Goal: Information Seeking & Learning: Learn about a topic

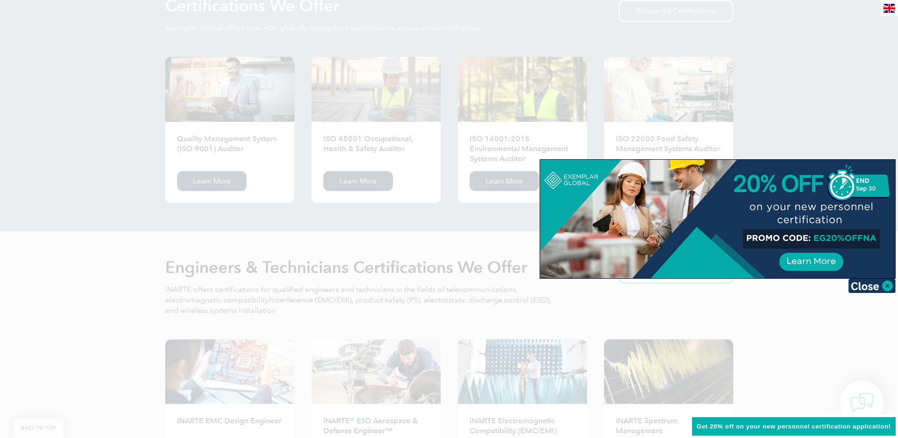
scroll to position [994, 0]
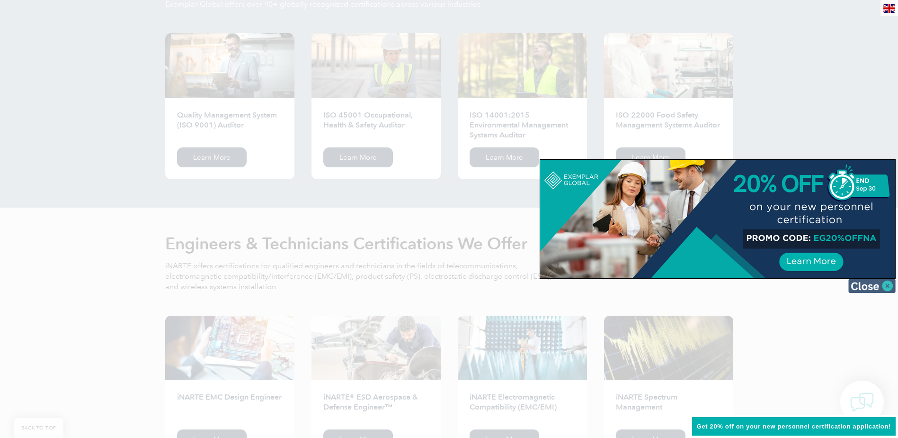
click at [874, 284] on img at bounding box center [872, 285] width 47 height 14
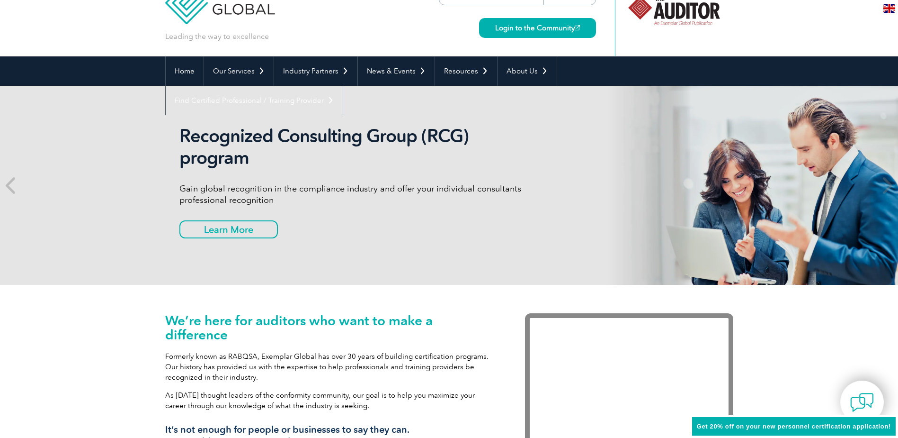
scroll to position [0, 0]
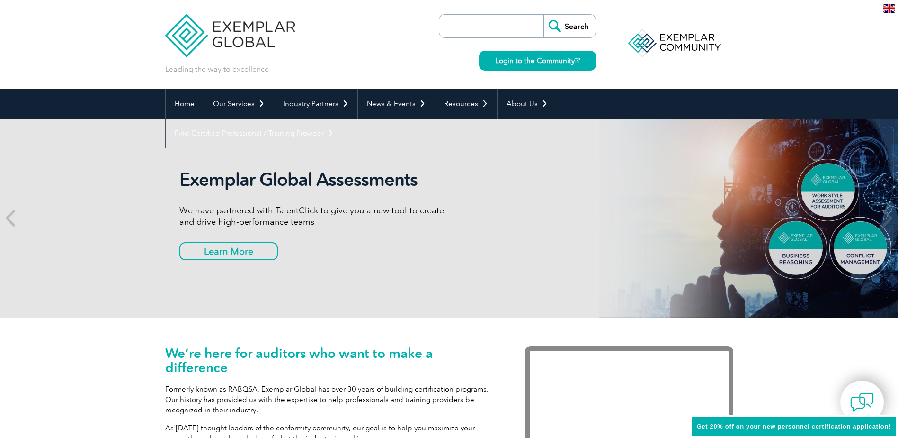
click at [483, 28] on input "search" at bounding box center [493, 26] width 99 height 23
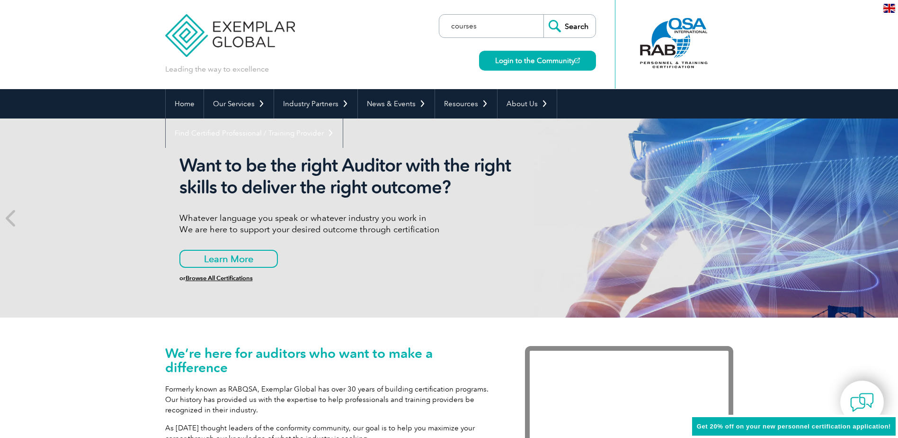
type input "courses"
click at [544, 15] on input "Search" at bounding box center [570, 26] width 52 height 23
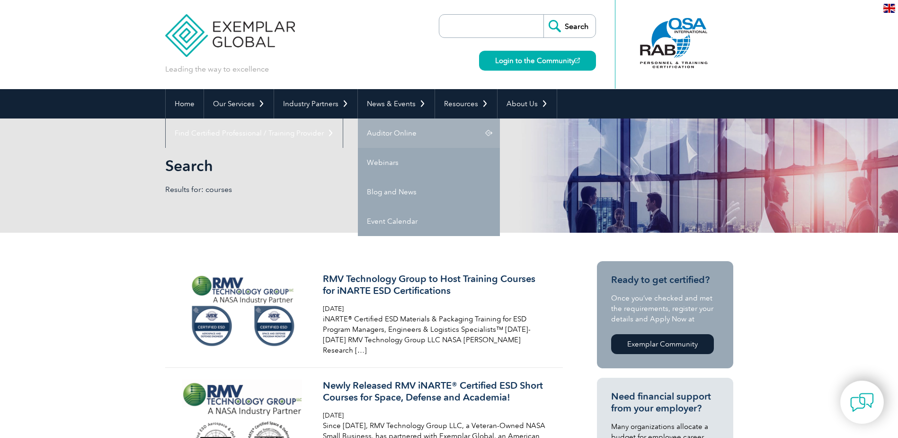
click at [393, 134] on link "Auditor Online" at bounding box center [429, 132] width 142 height 29
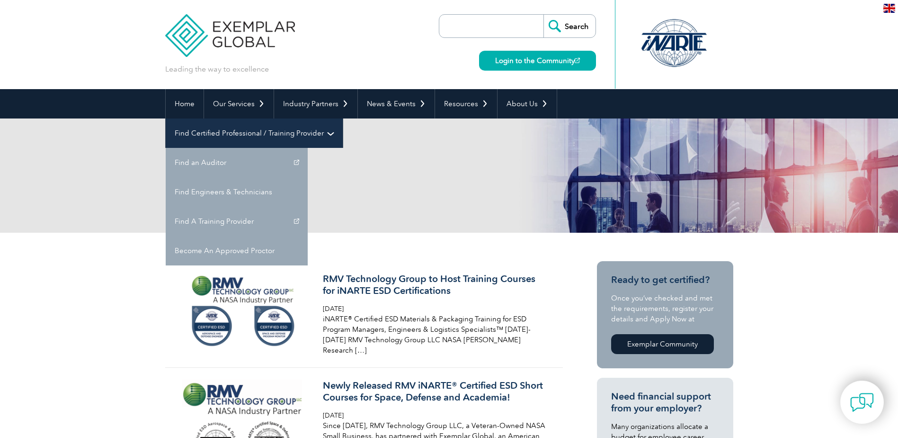
click at [343, 118] on link "Find Certified Professional / Training Provider" at bounding box center [254, 132] width 177 height 29
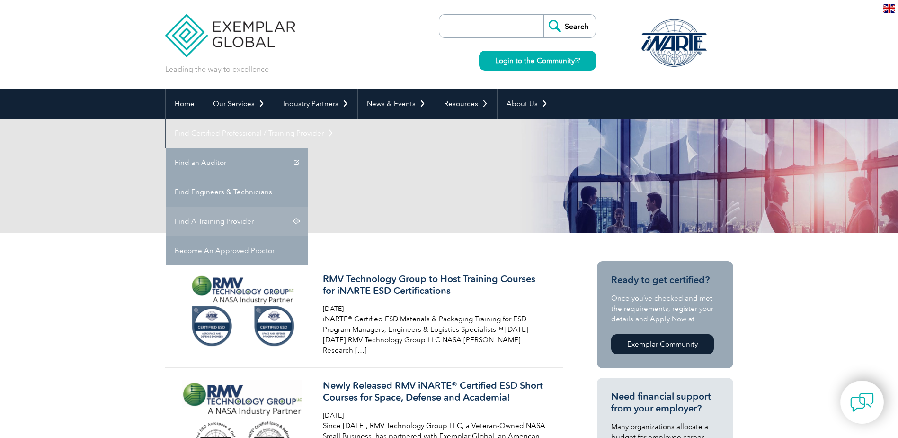
click at [308, 206] on link "Find A Training Provider" at bounding box center [237, 220] width 142 height 29
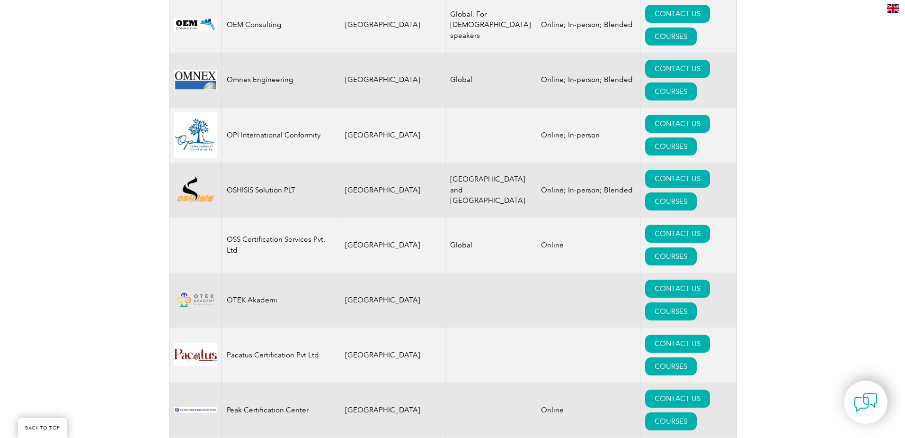
scroll to position [10749, 0]
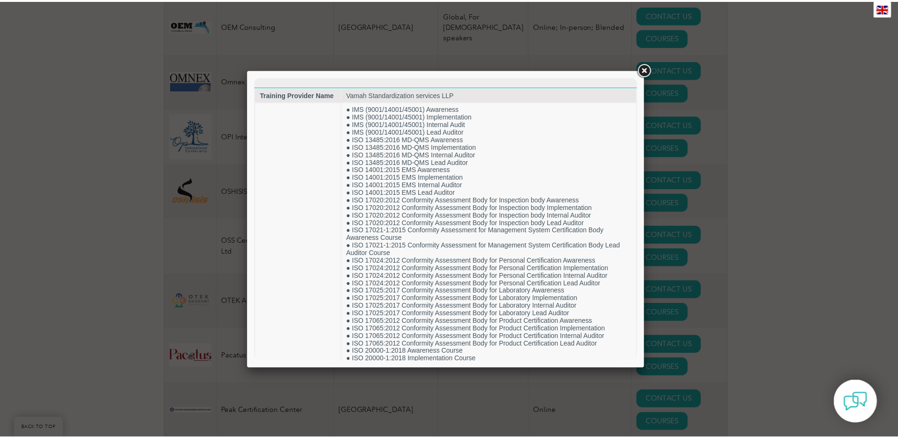
scroll to position [0, 0]
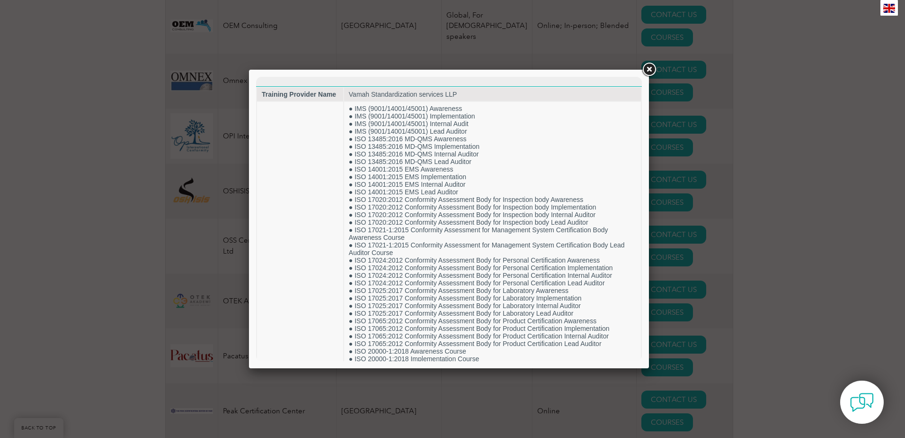
click at [651, 69] on link at bounding box center [649, 69] width 17 height 17
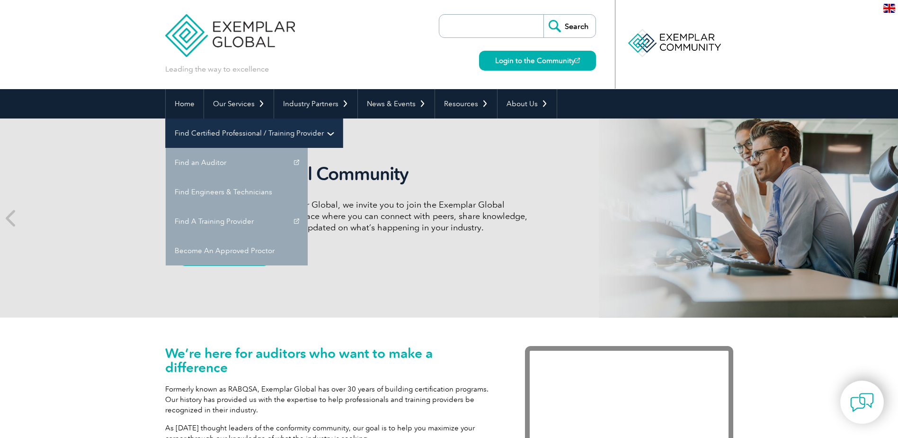
click at [343, 118] on link "Find Certified Professional / Training Provider" at bounding box center [254, 132] width 177 height 29
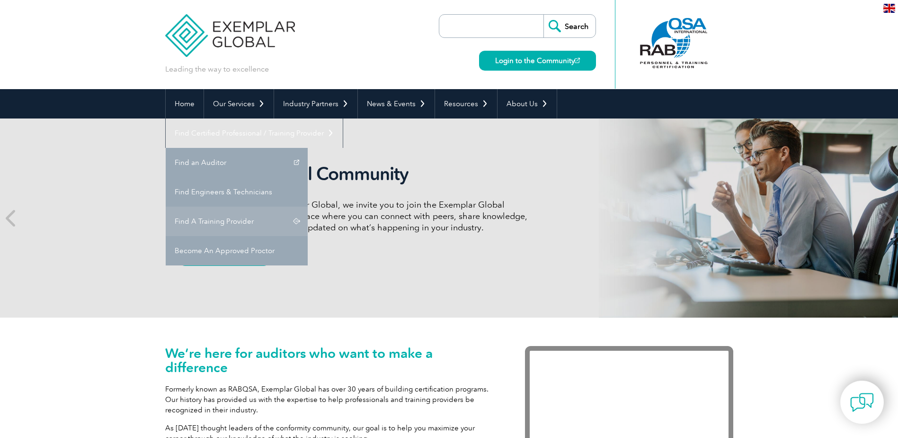
click at [308, 206] on link "Find A Training Provider" at bounding box center [237, 220] width 142 height 29
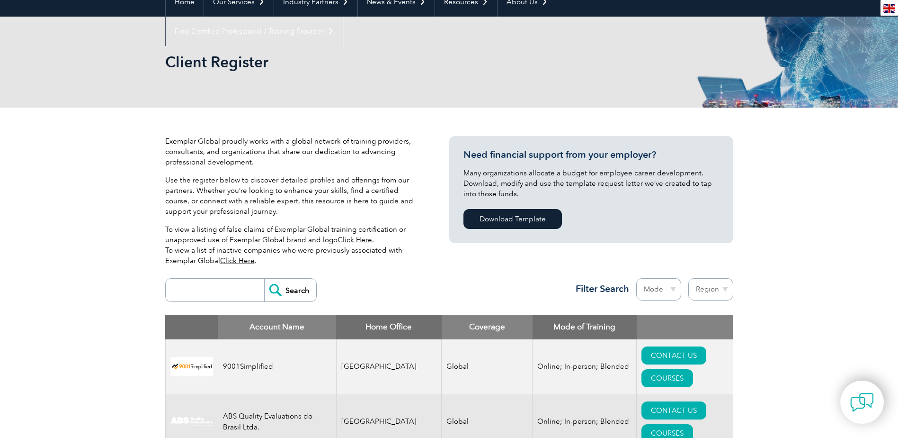
scroll to position [237, 0]
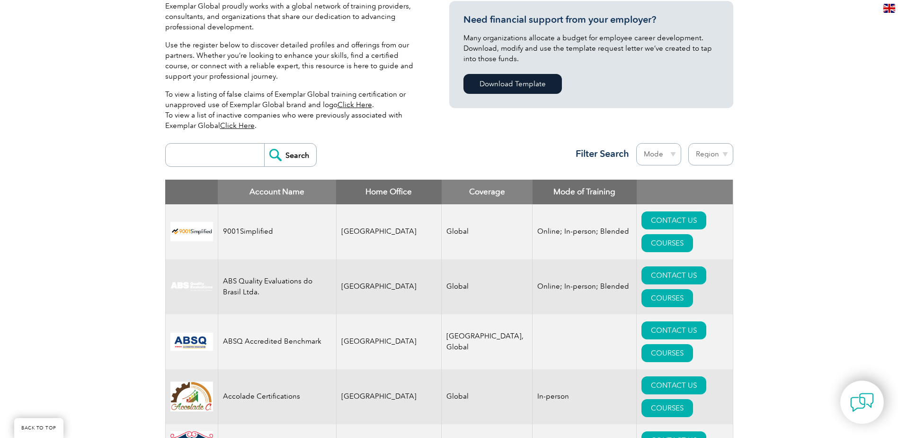
click at [244, 152] on input "search" at bounding box center [217, 154] width 94 height 23
type input "va"
click at [301, 154] on input "Search" at bounding box center [290, 154] width 52 height 23
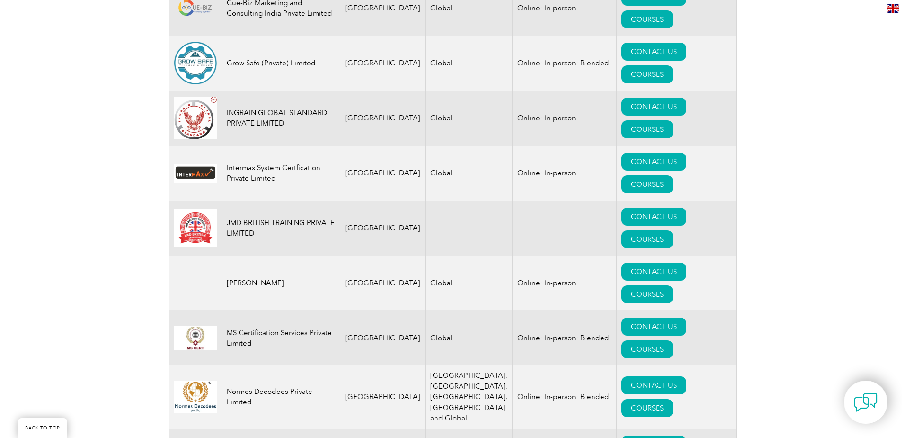
scroll to position [1089, 0]
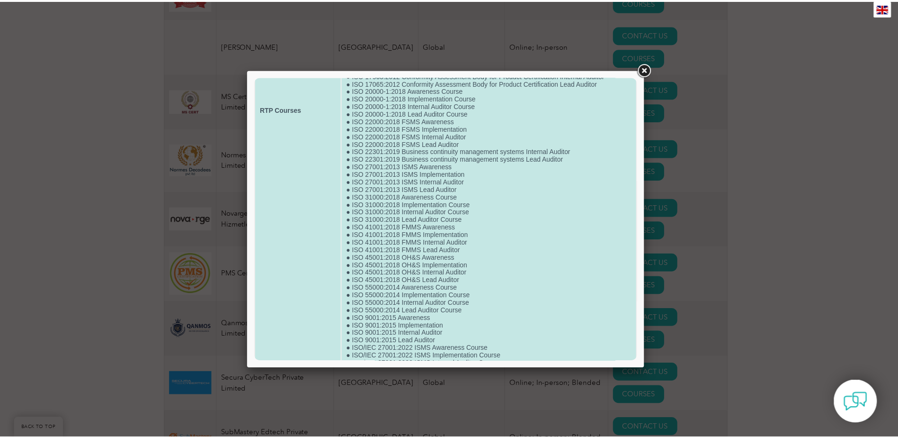
scroll to position [284, 0]
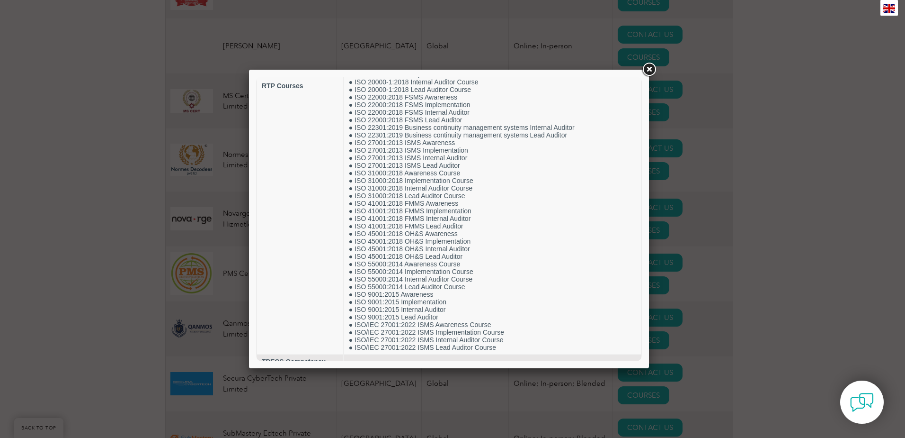
click at [648, 67] on link at bounding box center [649, 69] width 17 height 17
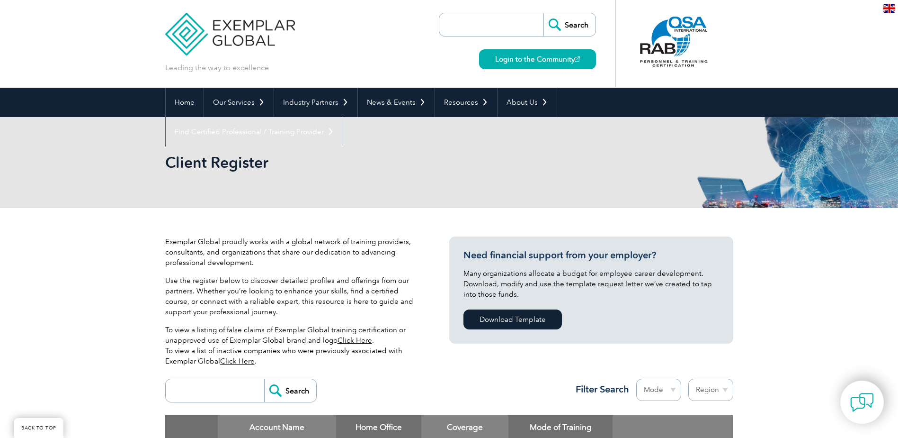
scroll to position [0, 0]
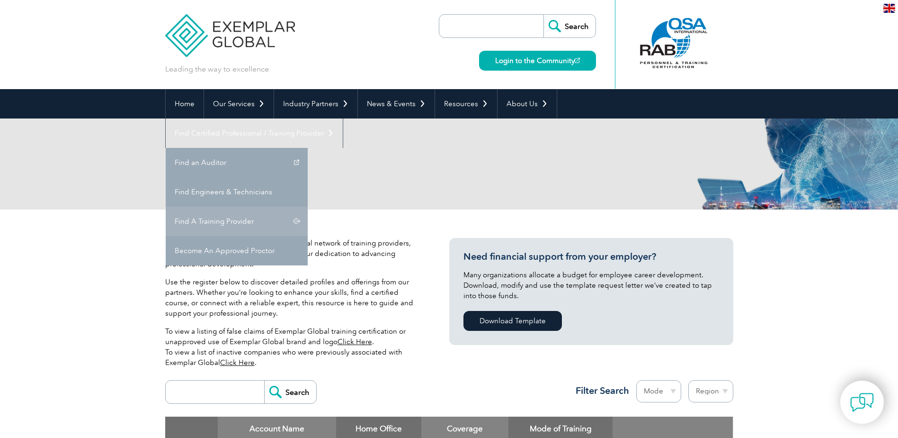
click at [308, 206] on link "Find A Training Provider" at bounding box center [237, 220] width 142 height 29
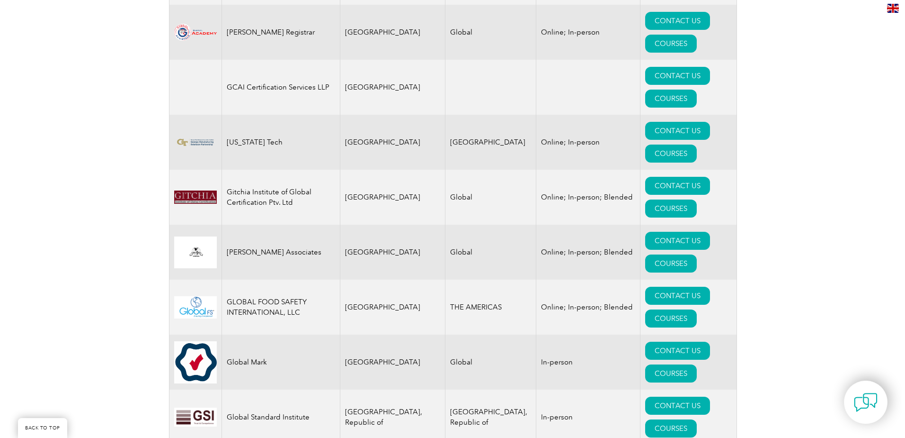
scroll to position [5398, 0]
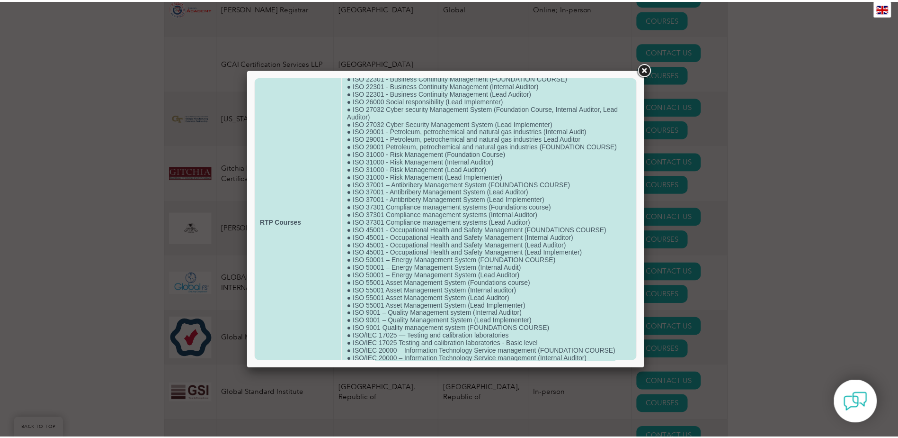
scroll to position [237, 0]
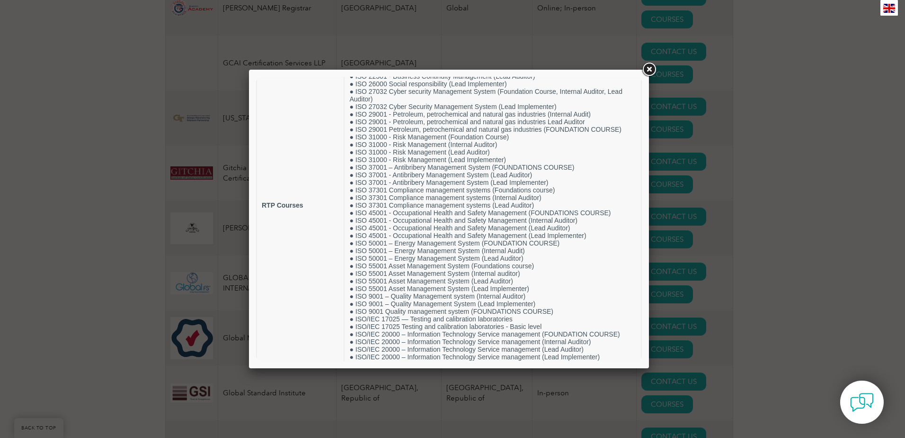
click at [648, 68] on link at bounding box center [649, 69] width 17 height 17
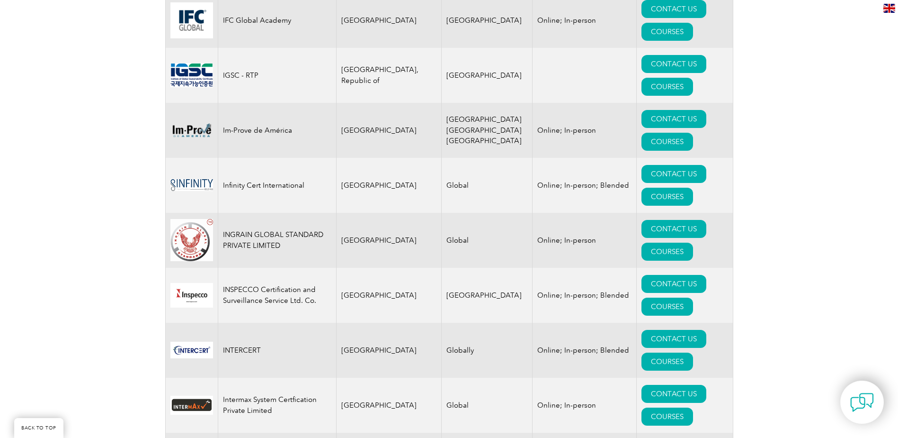
scroll to position [6771, 0]
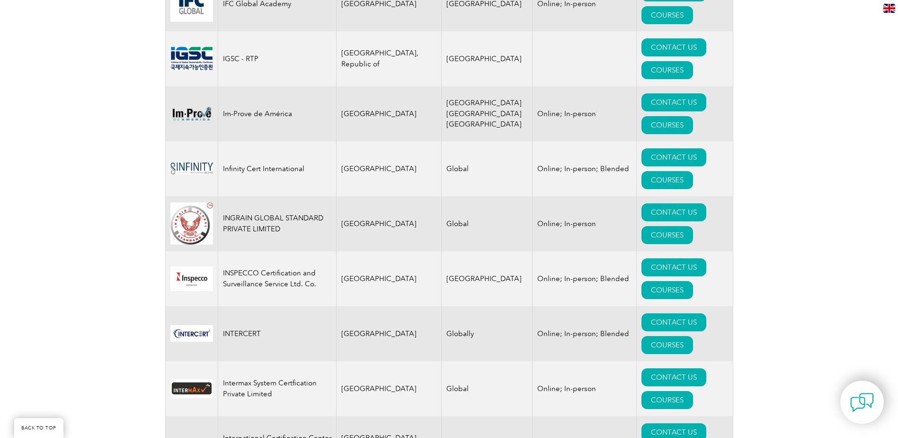
drag, startPoint x: 224, startPoint y: 181, endPoint x: 272, endPoint y: 181, distance: 47.4
copy td "MOBES Quality"
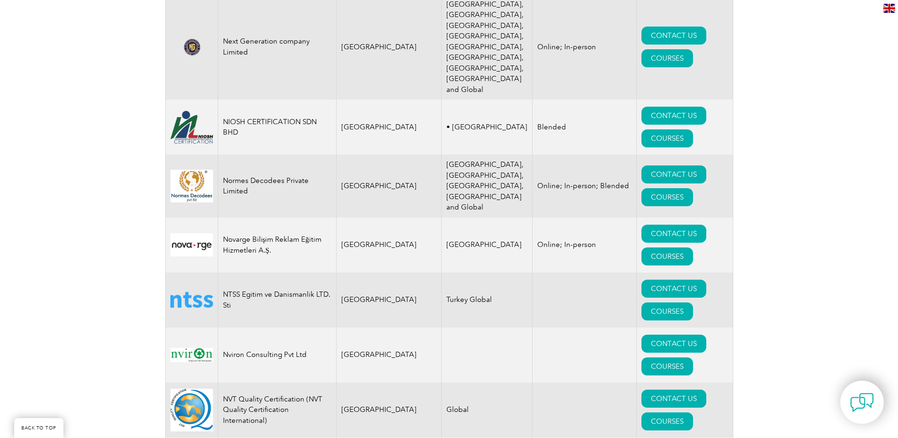
scroll to position [10370, 0]
